Goal: Information Seeking & Learning: Find specific fact

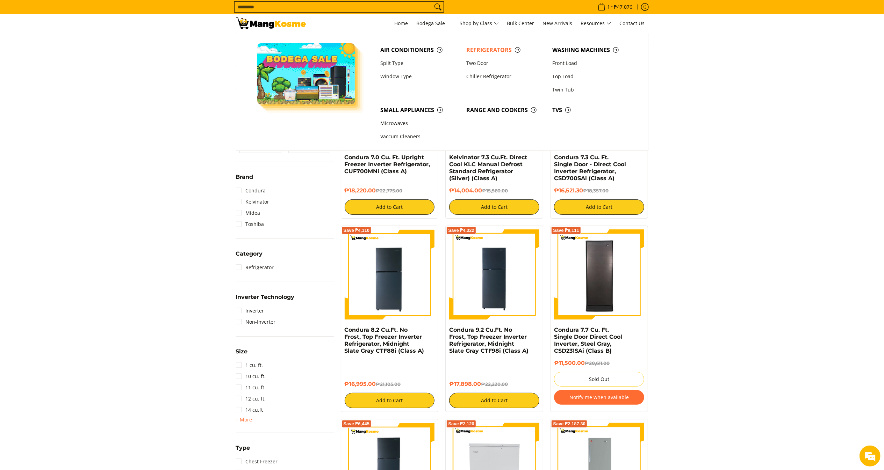
scroll to position [108, 0]
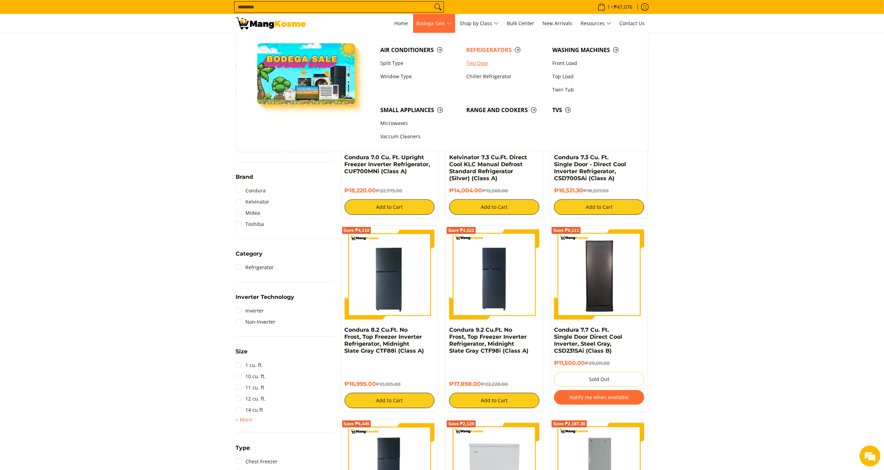
click at [479, 63] on link "Two Door" at bounding box center [506, 63] width 86 height 13
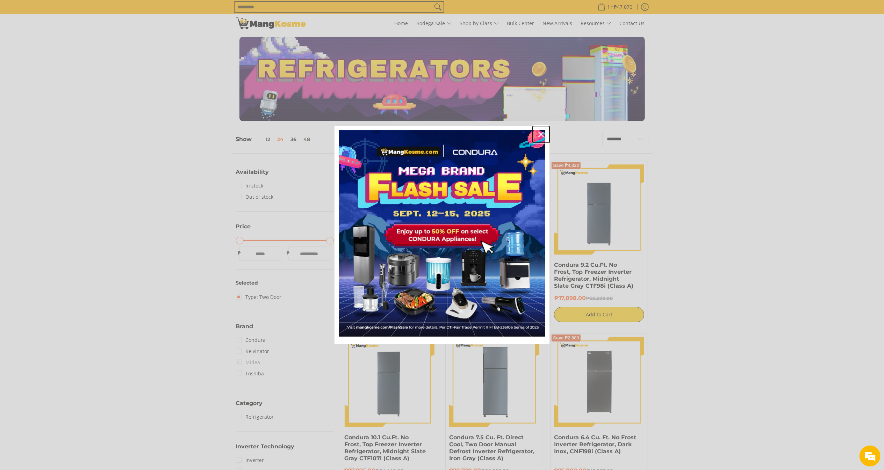
click at [537, 137] on div "Close" at bounding box center [540, 134] width 11 height 11
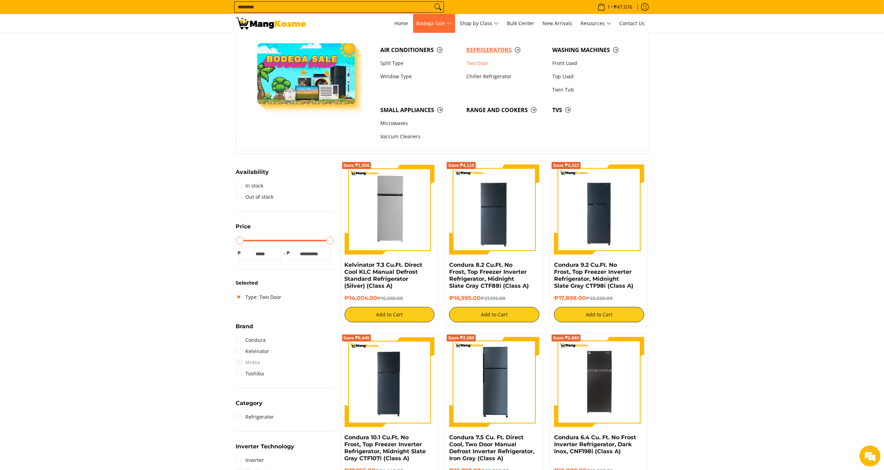
click at [478, 50] on span "Refrigerators" at bounding box center [505, 50] width 79 height 9
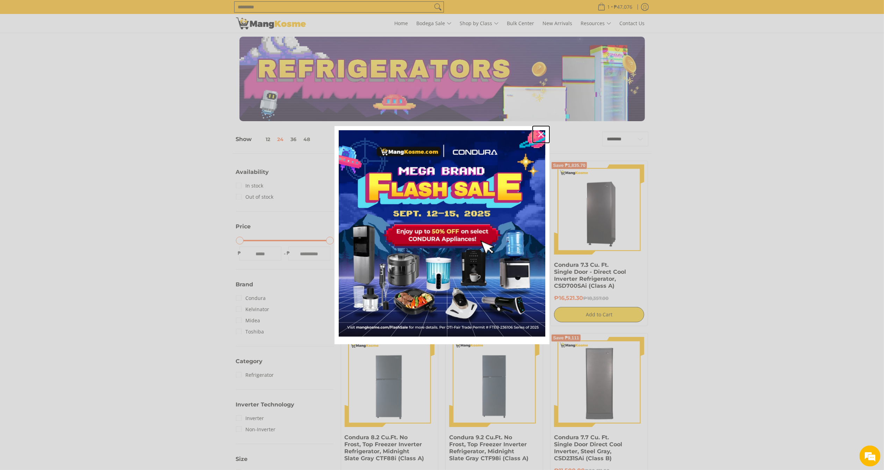
click at [542, 135] on icon "close icon" at bounding box center [541, 135] width 6 height 6
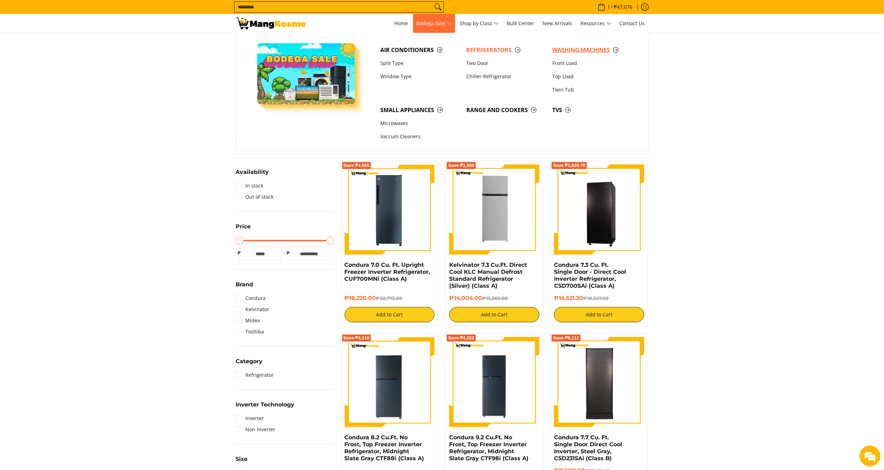
click at [602, 50] on span "Washing Machines" at bounding box center [591, 50] width 79 height 9
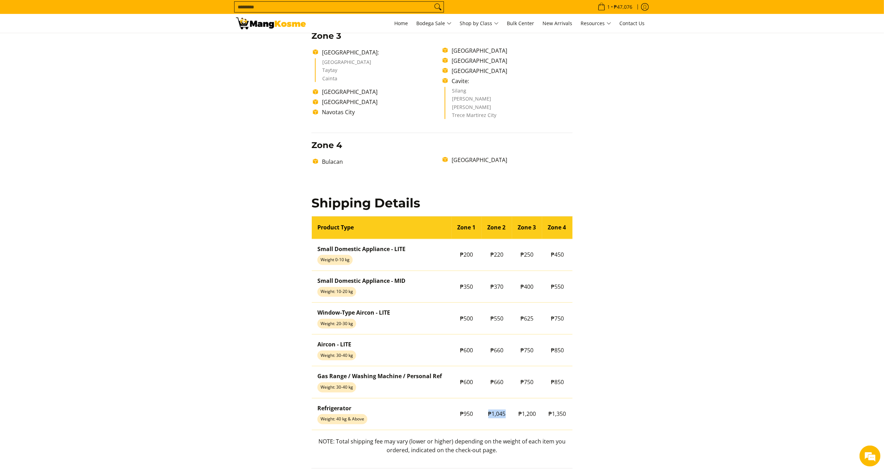
scroll to position [450, 0]
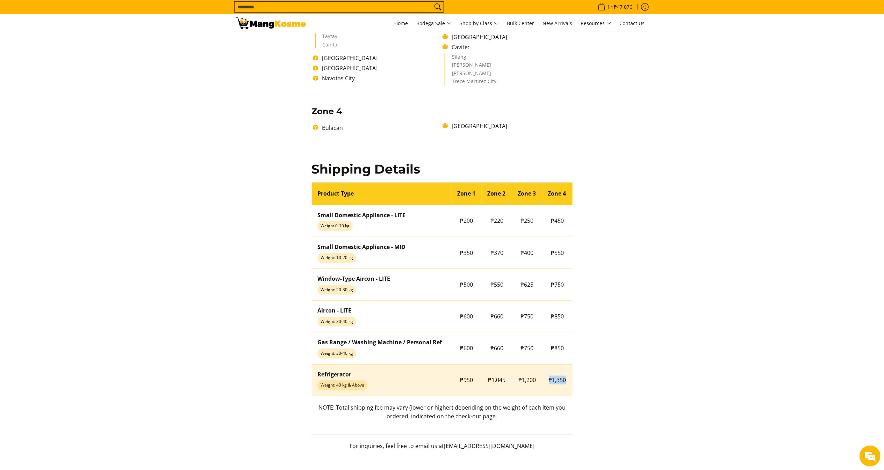
drag, startPoint x: 548, startPoint y: 384, endPoint x: 571, endPoint y: 387, distance: 22.9
click at [571, 387] on td "₱1,350" at bounding box center [557, 381] width 30 height 32
copy span "₱1,350"
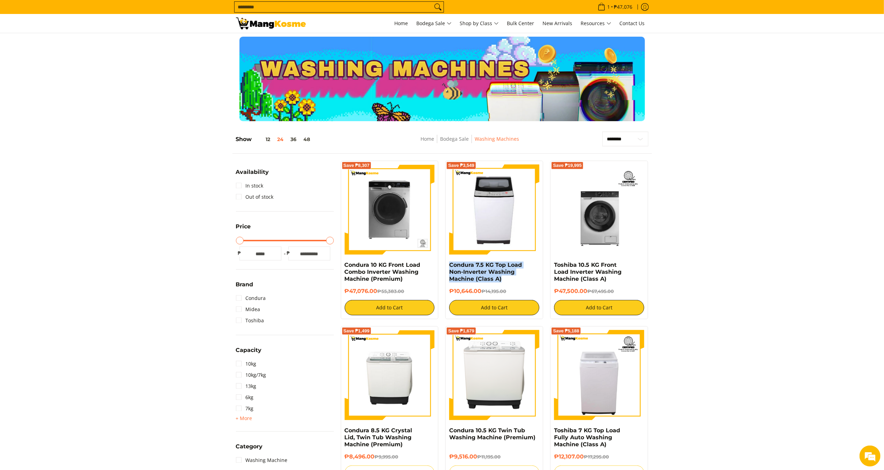
copy link "Condura 7.5 KG Top Load Non-Inverter Washing Machine (Class A)"
drag, startPoint x: 505, startPoint y: 278, endPoint x: 448, endPoint y: 264, distance: 58.7
click at [448, 264] on div "Save ₱3,549 Condura 7.5 KG Top Load Non-Inverter Washing Machine (Class A) ₱10,…" at bounding box center [494, 240] width 98 height 159
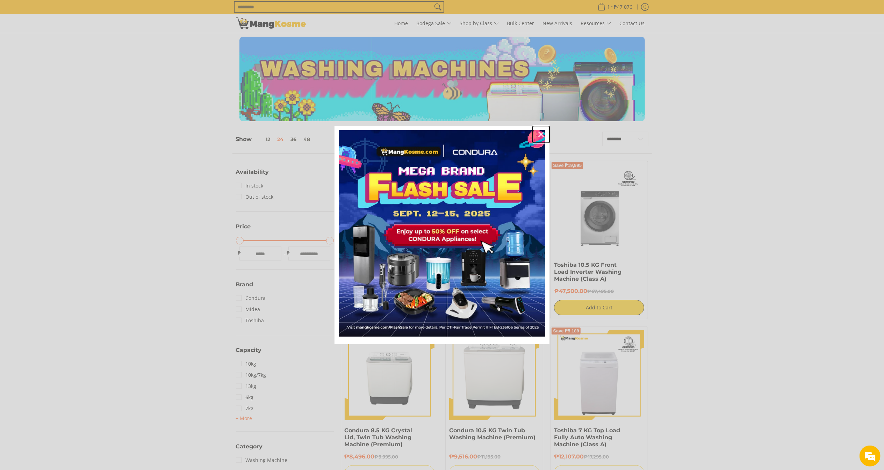
click at [543, 133] on icon "close icon" at bounding box center [541, 135] width 6 height 6
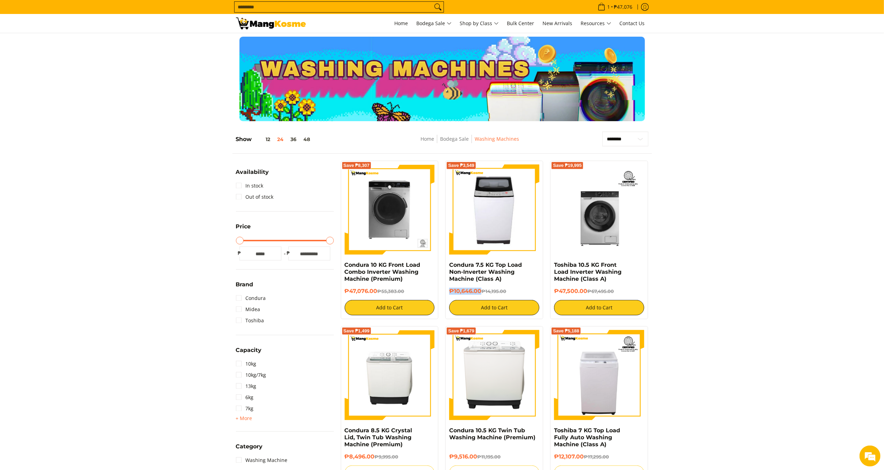
copy h6 "₱10,646.00"
drag, startPoint x: 482, startPoint y: 293, endPoint x: 448, endPoint y: 290, distance: 34.3
click at [448, 290] on div "Save ₱3,549 Condura 7.5 KG Top Load Non-Inverter Washing Machine (Class A) ₱10,…" at bounding box center [494, 240] width 98 height 159
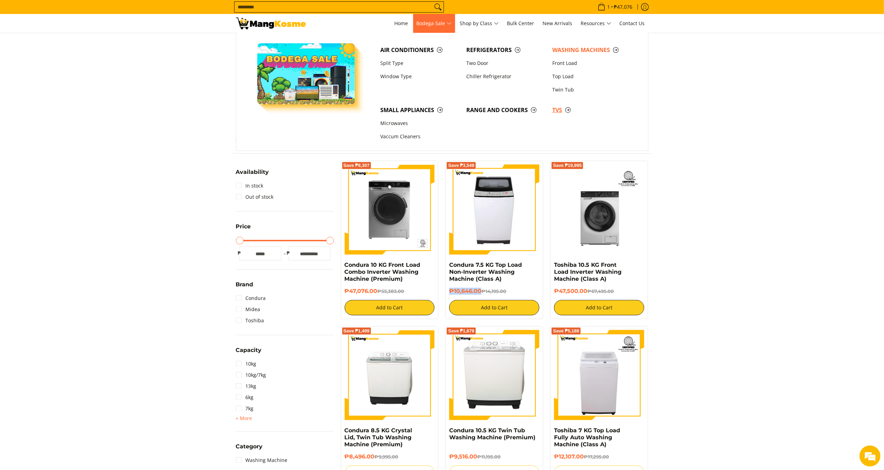
click at [557, 110] on span "TVs" at bounding box center [591, 110] width 79 height 9
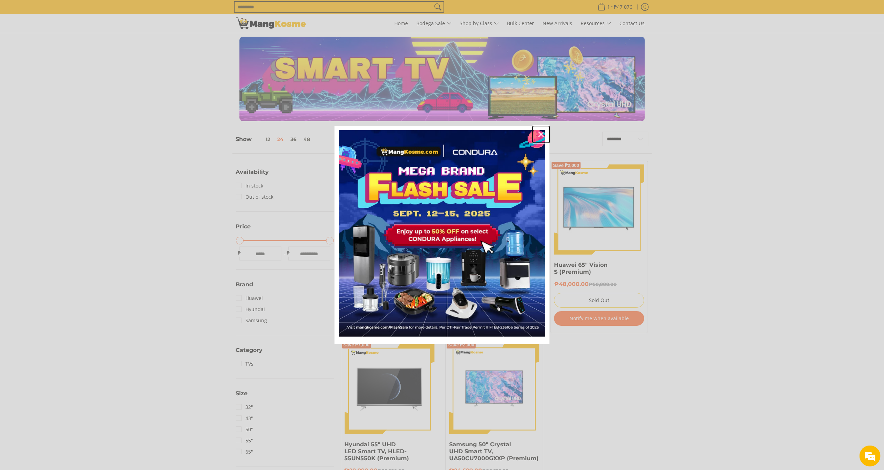
click at [542, 133] on icon "close icon" at bounding box center [541, 135] width 6 height 6
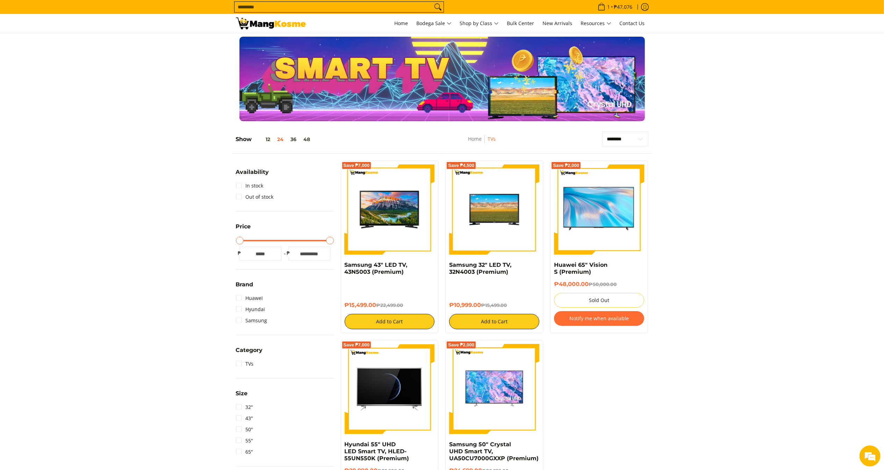
click at [409, 5] on input "Search..." at bounding box center [334, 7] width 198 height 10
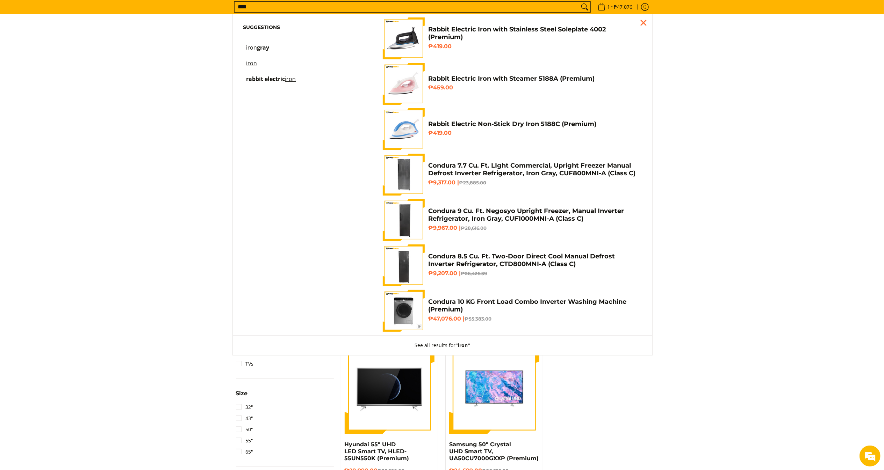
type input "****"
click at [248, 63] on mark "iron" at bounding box center [251, 63] width 11 height 8
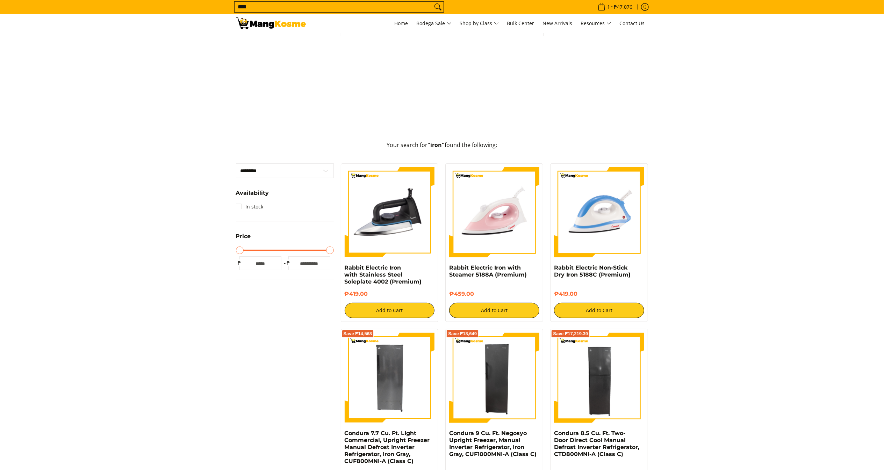
scroll to position [140, 0]
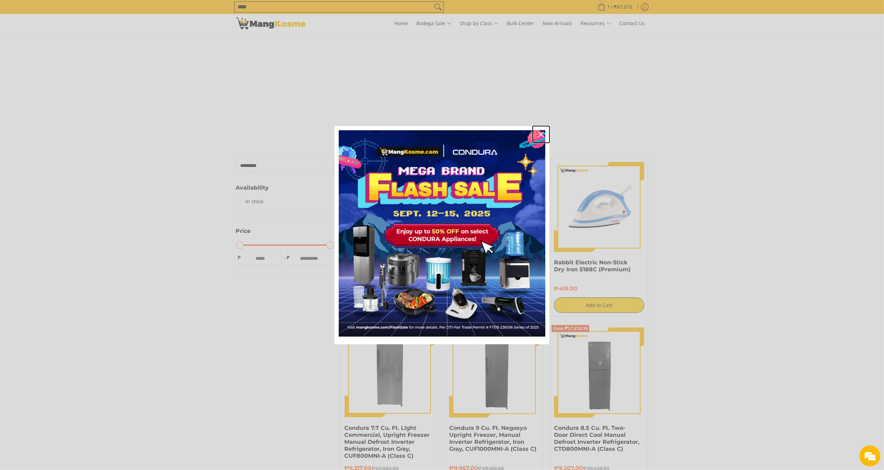
click at [543, 130] on div "Close" at bounding box center [540, 134] width 11 height 11
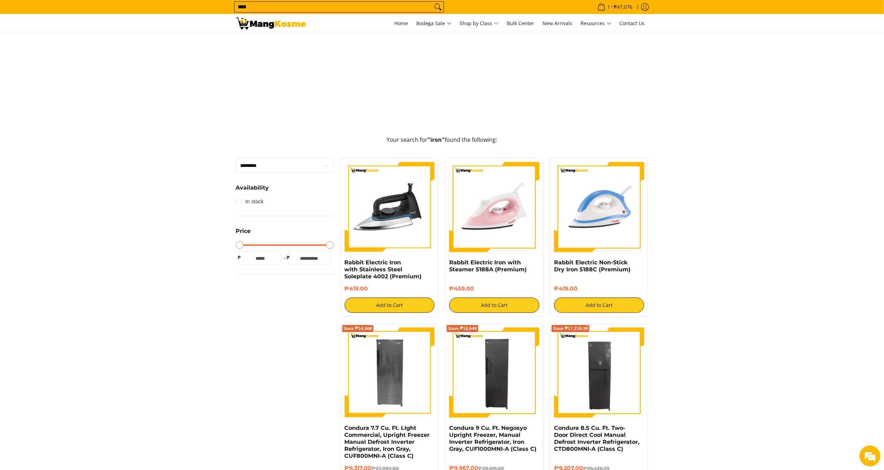
scroll to position [0, 0]
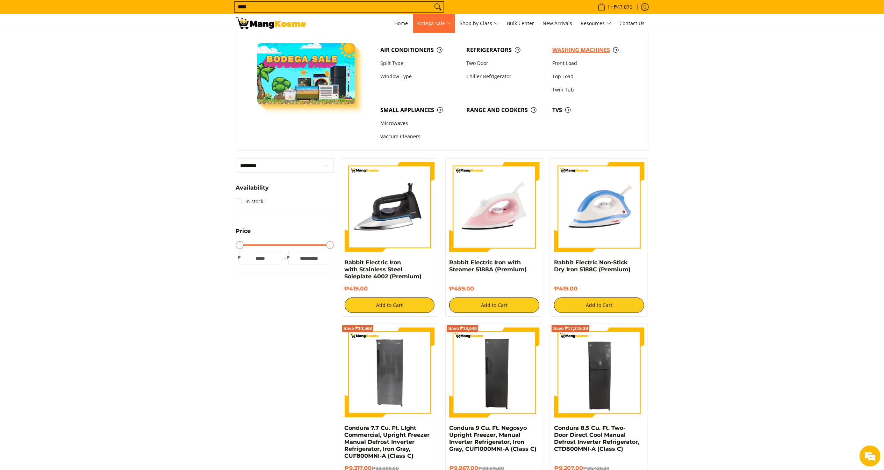
click at [558, 50] on span "Washing Machines" at bounding box center [591, 50] width 79 height 9
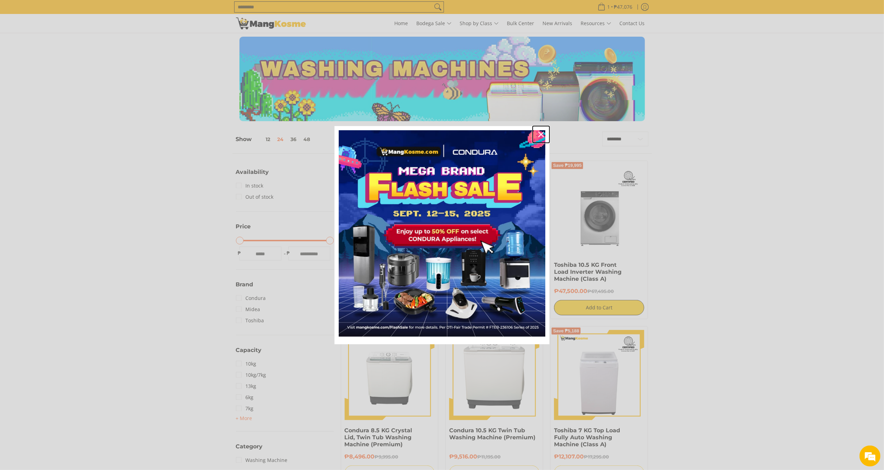
click at [544, 133] on div "Close" at bounding box center [540, 134] width 11 height 11
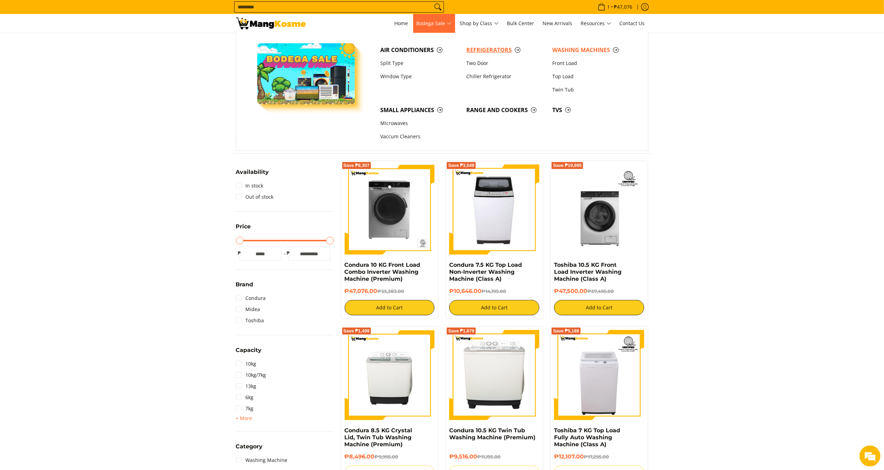
click at [512, 46] on span "Refrigerators" at bounding box center [505, 50] width 79 height 9
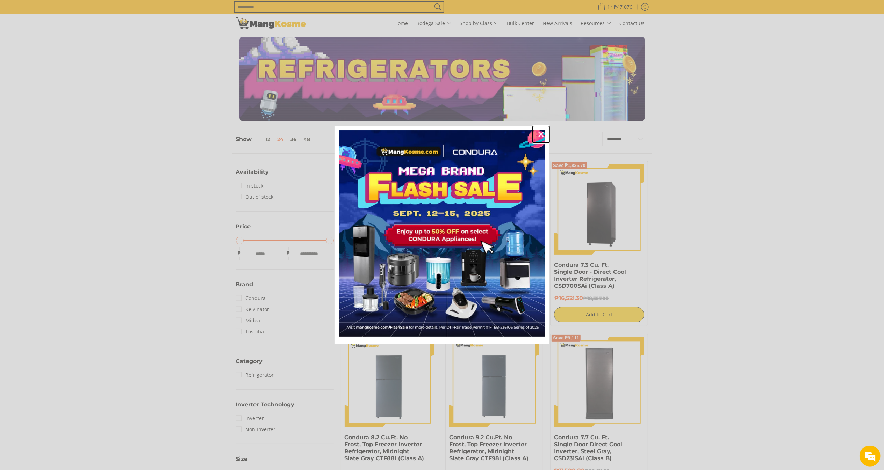
click at [544, 131] on div "Close" at bounding box center [540, 134] width 11 height 11
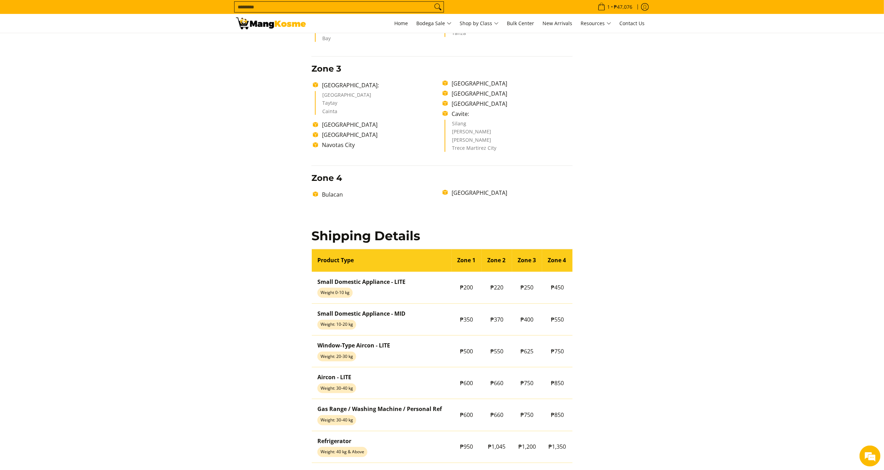
scroll to position [409, 0]
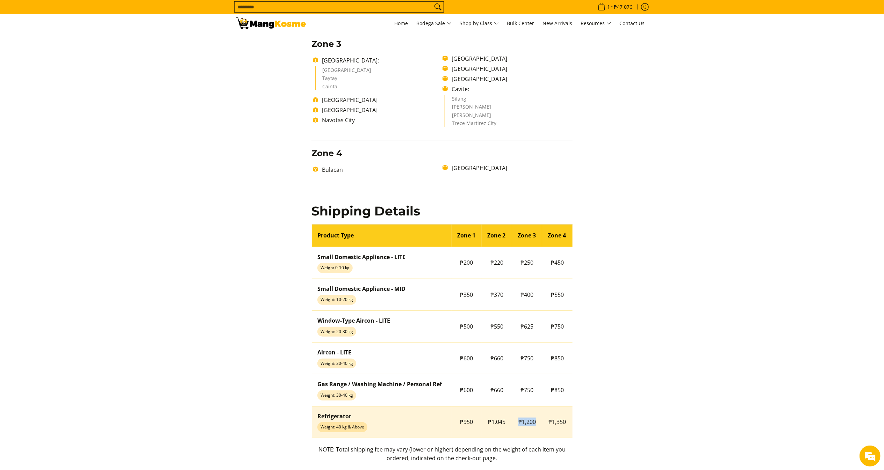
drag, startPoint x: 518, startPoint y: 422, endPoint x: 545, endPoint y: 426, distance: 27.5
click at [545, 426] on tr "Refrigerator Weight: 40 kg & Above ₱950 ₱1,045 ₱1,200 ₱1,350" at bounding box center [442, 422] width 261 height 32
copy tr "₱1,200"
